Goal: Information Seeking & Learning: Learn about a topic

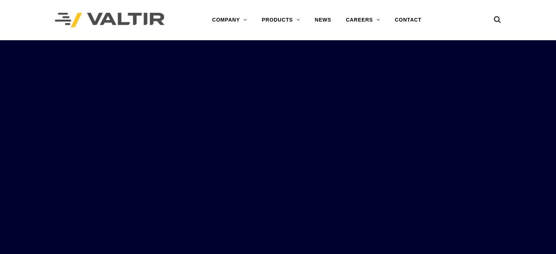
scroll to position [11, 0]
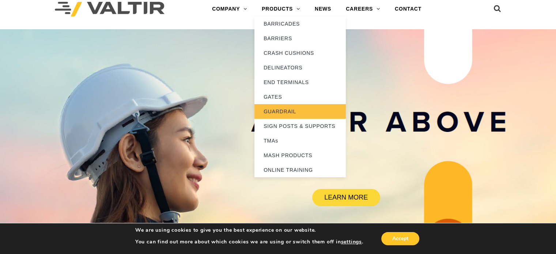
click at [286, 112] on link "GUARDRAIL" at bounding box center [299, 111] width 91 height 15
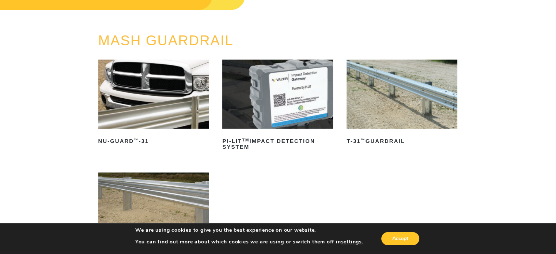
scroll to position [15, 0]
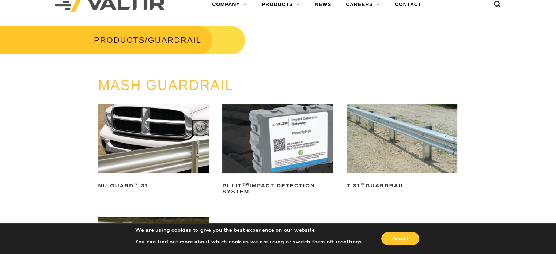
click at [502, 87] on div "MASH GUARDRAIL NU-GUARD ™ -31 Read more PI-LIT TM Impact Detection System Read …" at bounding box center [278, 216] width 556 height 277
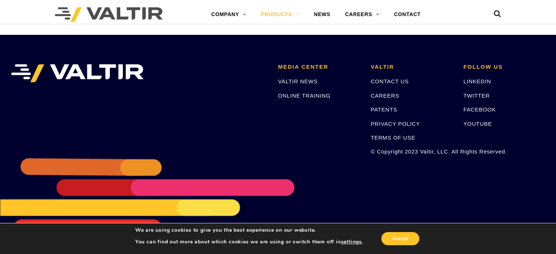
scroll to position [1025, 0]
click at [385, 107] on link "PATENTS" at bounding box center [383, 109] width 27 height 6
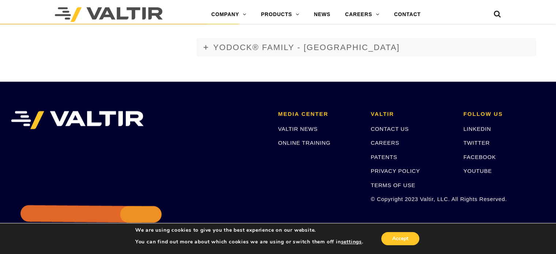
scroll to position [1518, 0]
